Goal: Navigation & Orientation: Find specific page/section

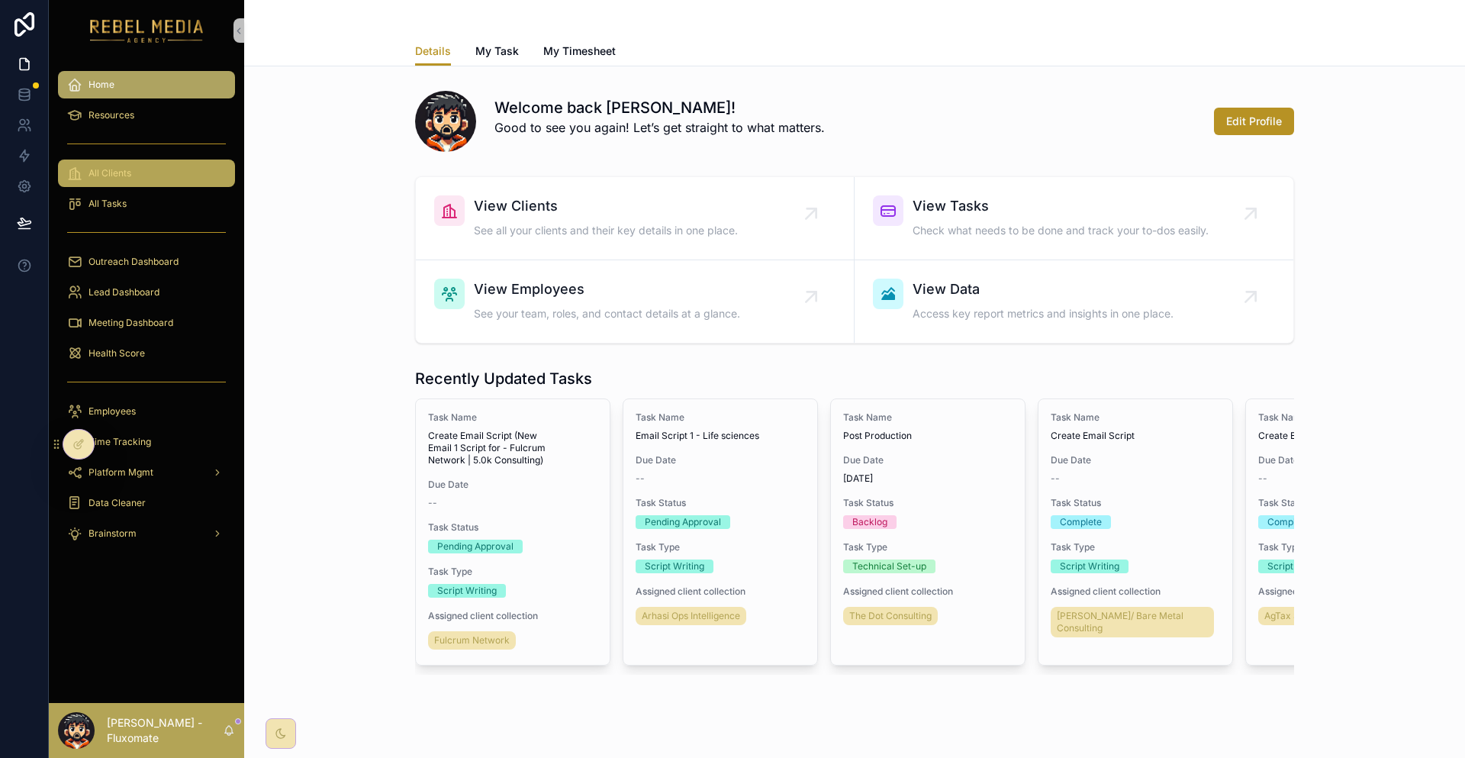
click at [142, 161] on div "All Clients" at bounding box center [146, 173] width 159 height 24
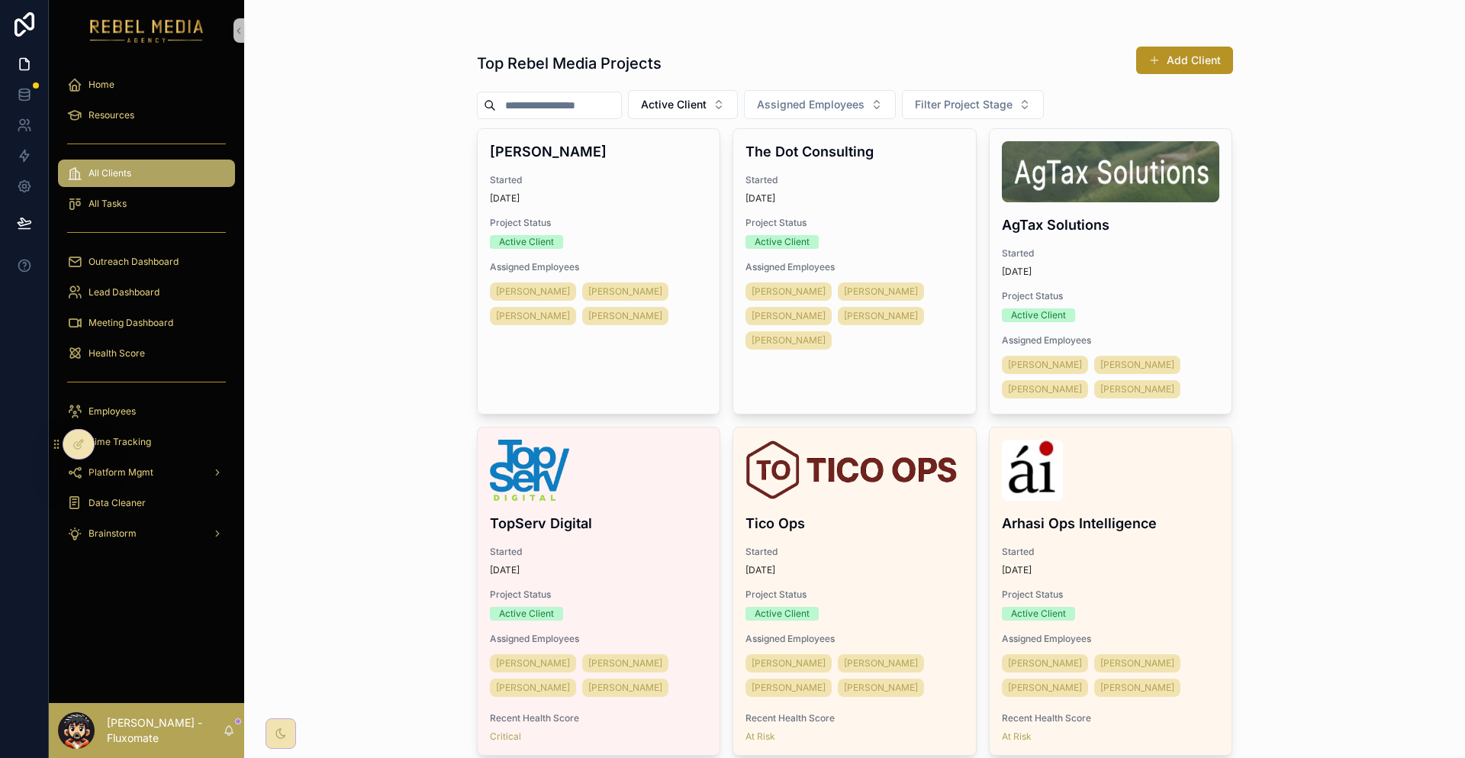
click at [517, 95] on input "scrollable content" at bounding box center [558, 105] width 125 height 21
click at [1243, 318] on div "Top Rebel Media Projects Add Client Active Client Assigned Employees Filter Pro…" at bounding box center [854, 379] width 1221 height 758
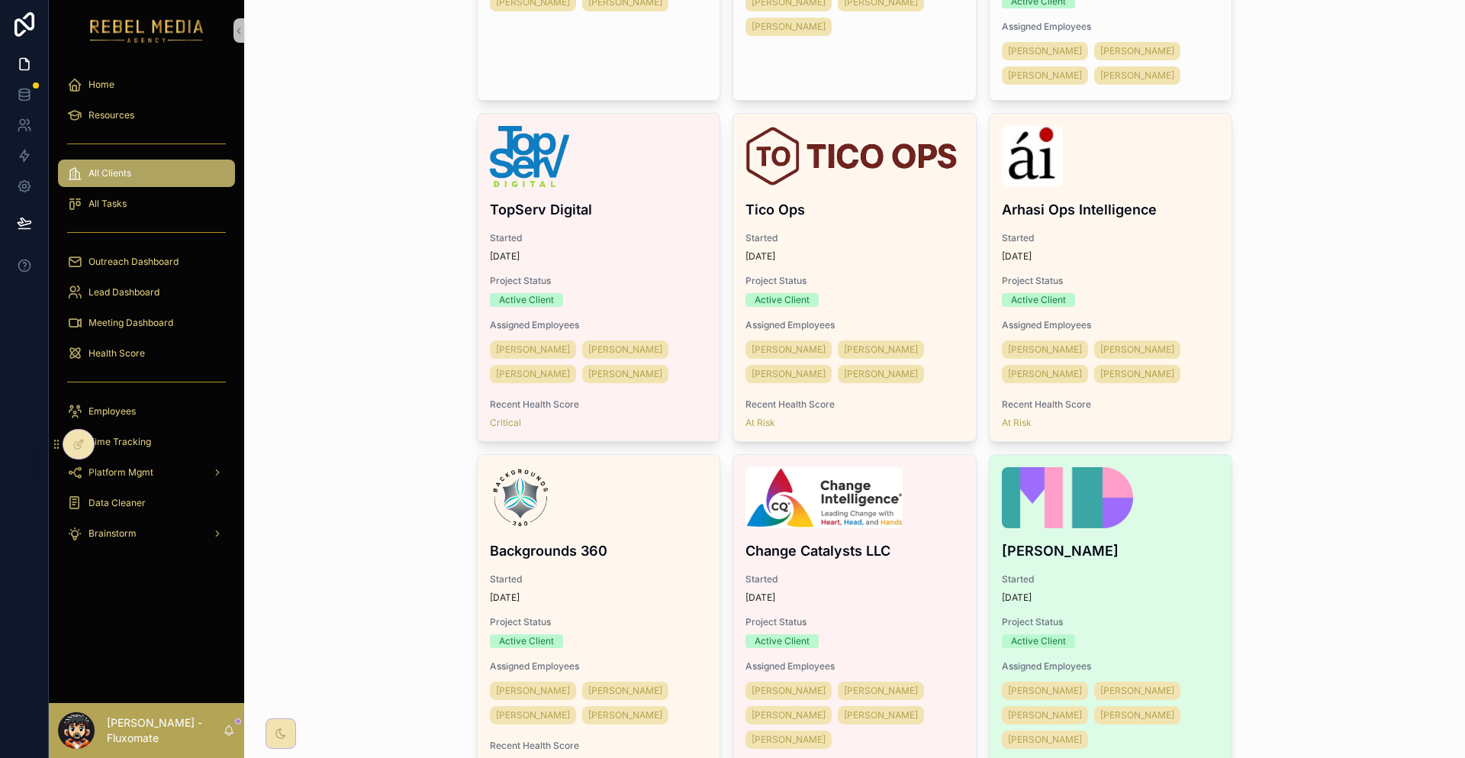
scroll to position [381, 0]
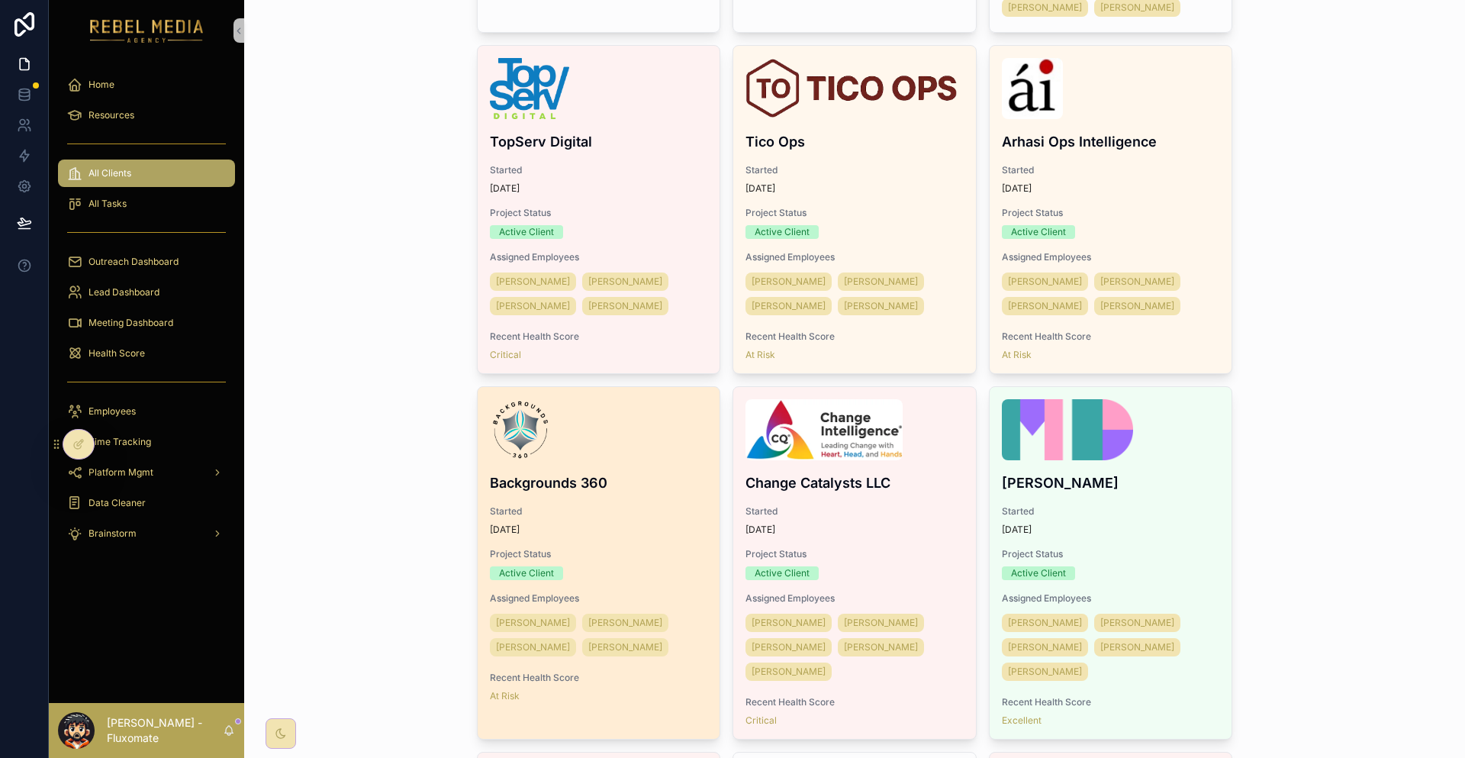
click at [610, 472] on h4 "Backgrounds 360" at bounding box center [599, 482] width 218 height 21
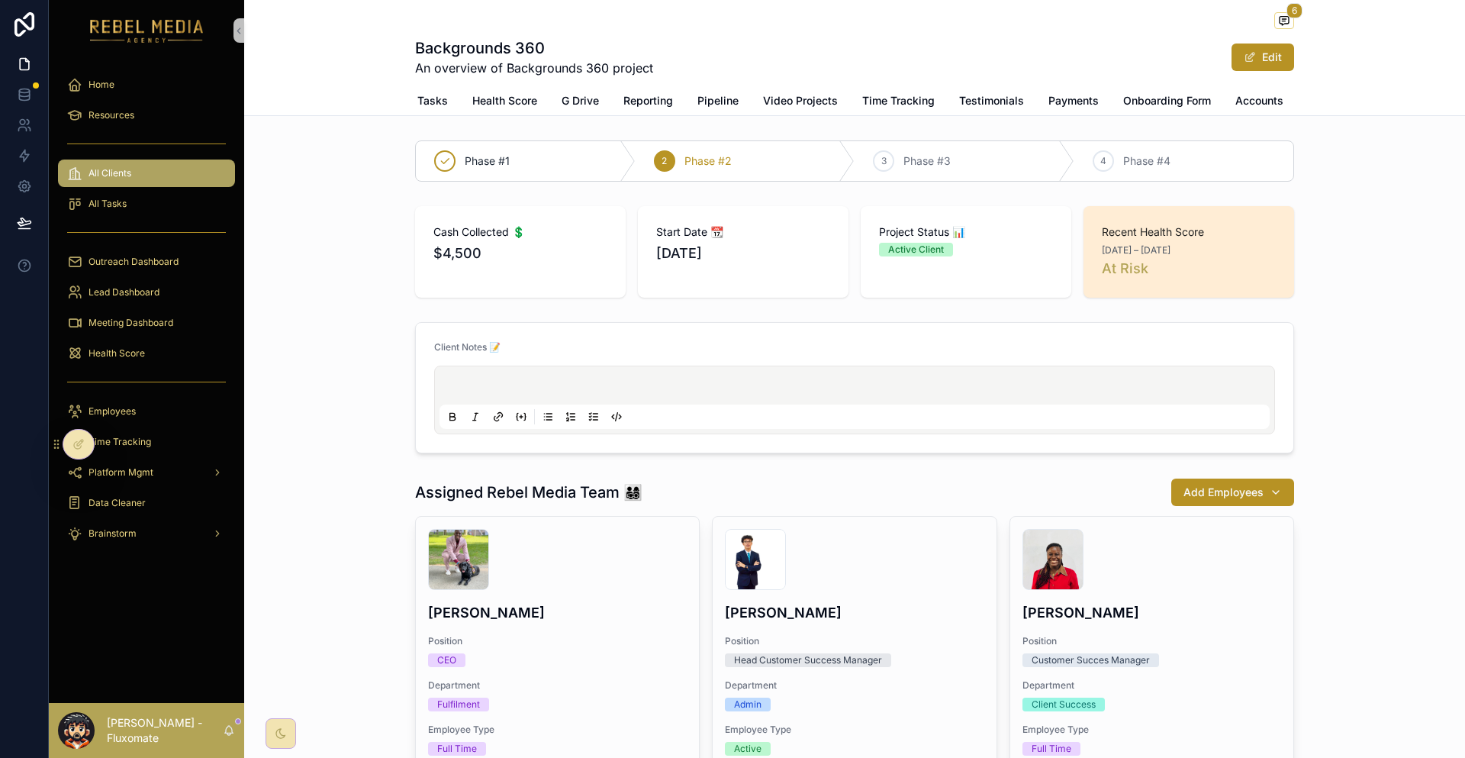
scroll to position [0, 104]
click at [1202, 93] on span "Accounts" at bounding box center [1226, 100] width 48 height 15
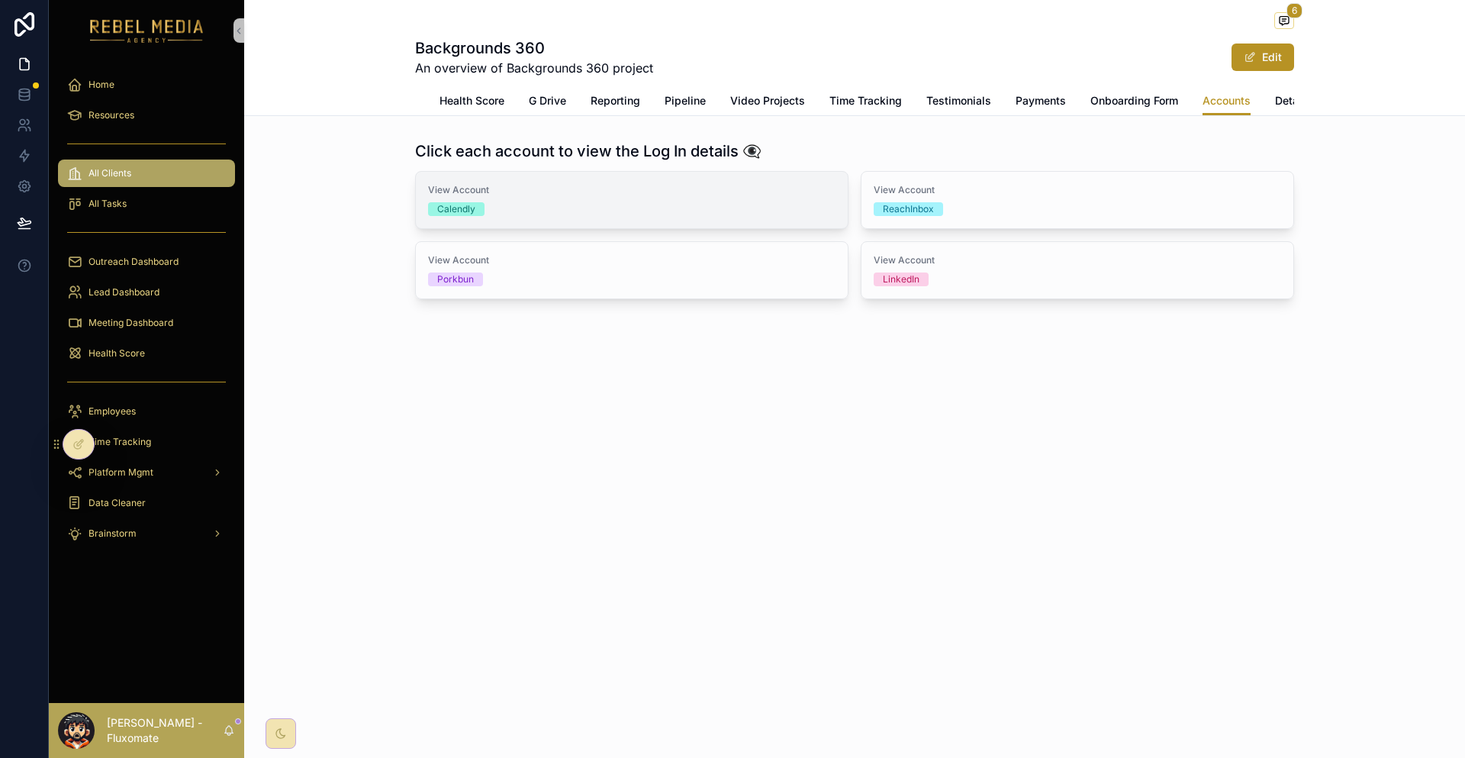
click at [639, 189] on div "View Account Calendly" at bounding box center [631, 200] width 407 height 32
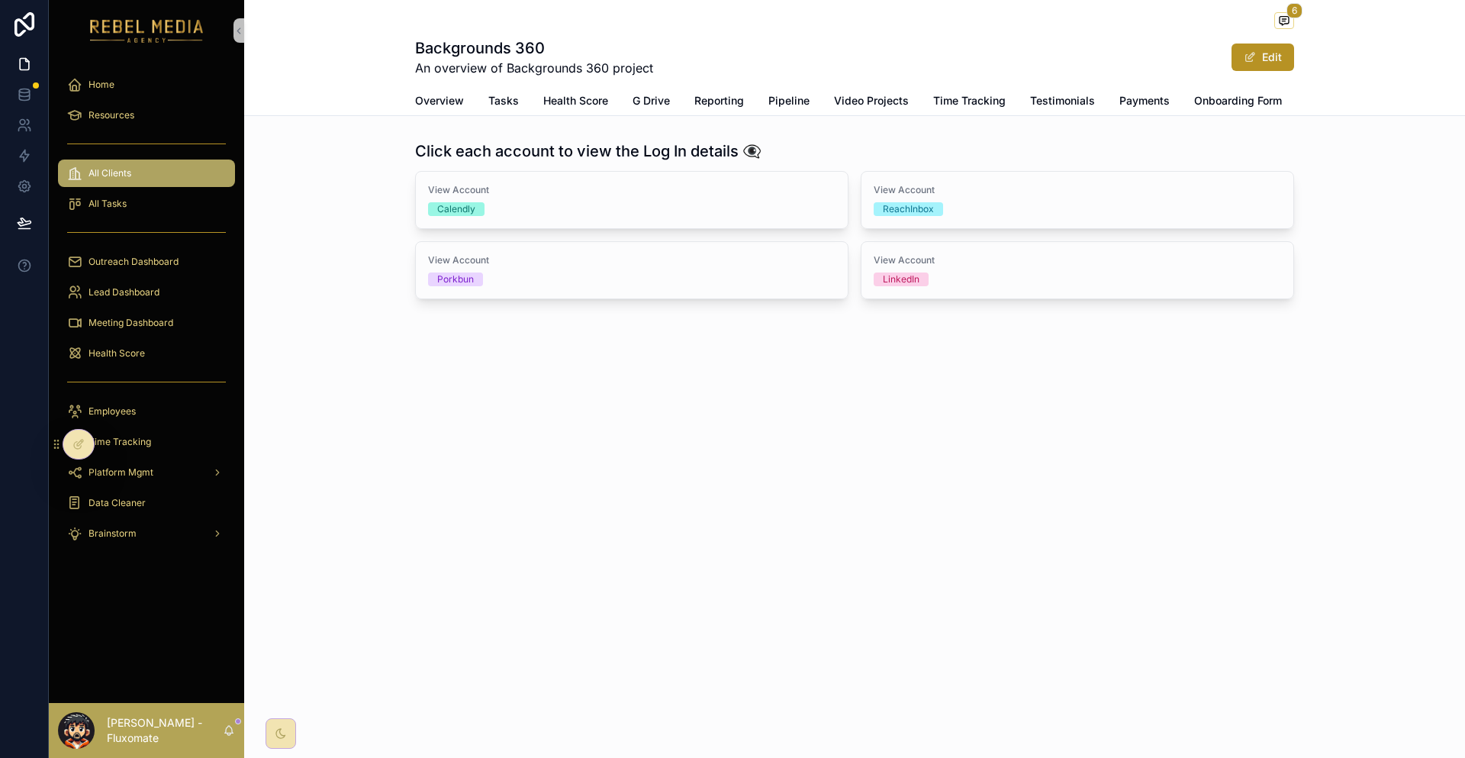
click at [670, 267] on div "View Account Porkbun" at bounding box center [632, 270] width 432 height 56
click at [970, 204] on div "View Account ReachInbox" at bounding box center [1077, 200] width 432 height 56
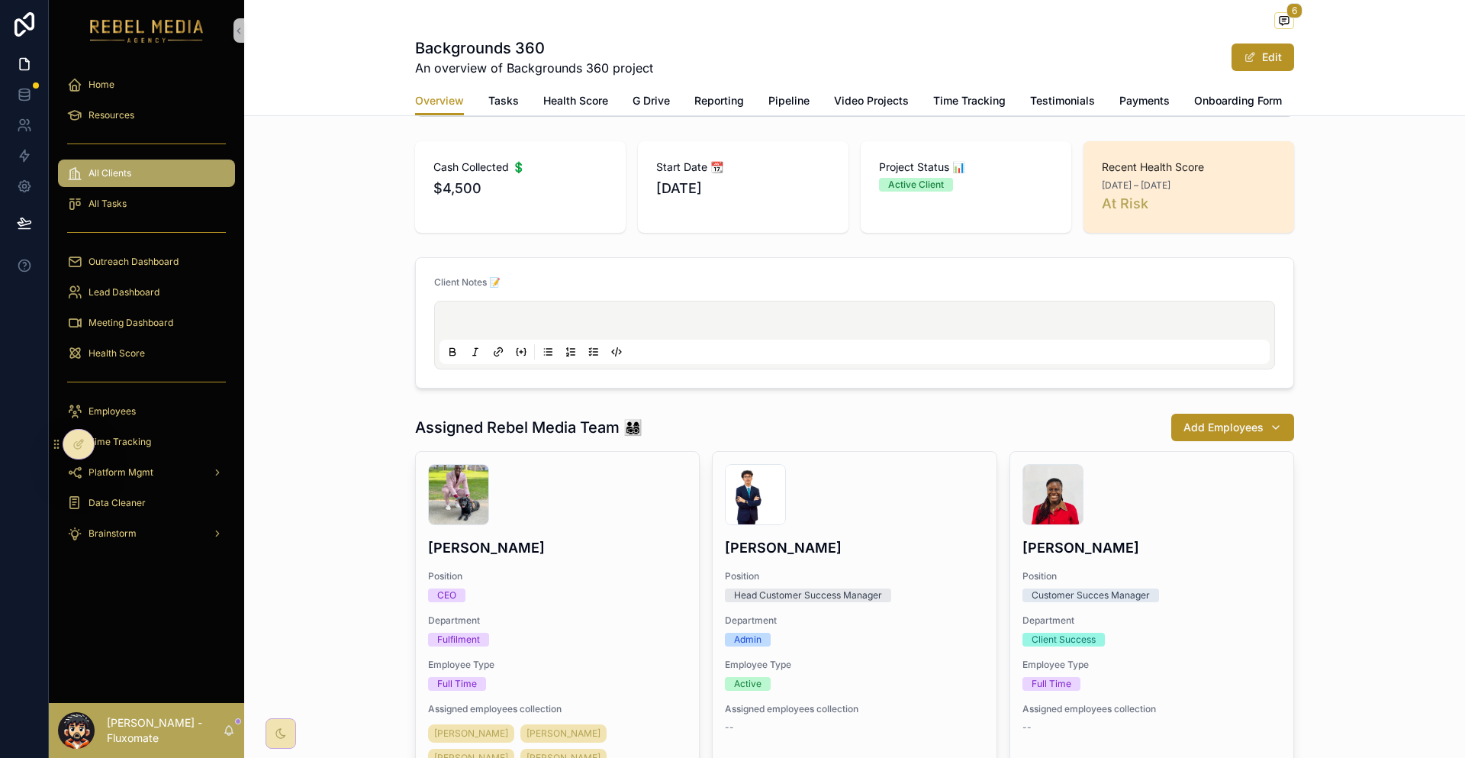
scroll to position [76, 0]
